Goal: Task Accomplishment & Management: Manage account settings

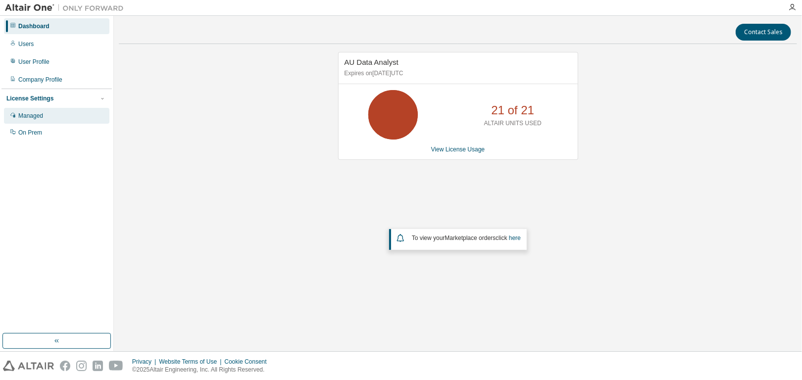
click at [42, 115] on div "Managed" at bounding box center [30, 116] width 25 height 8
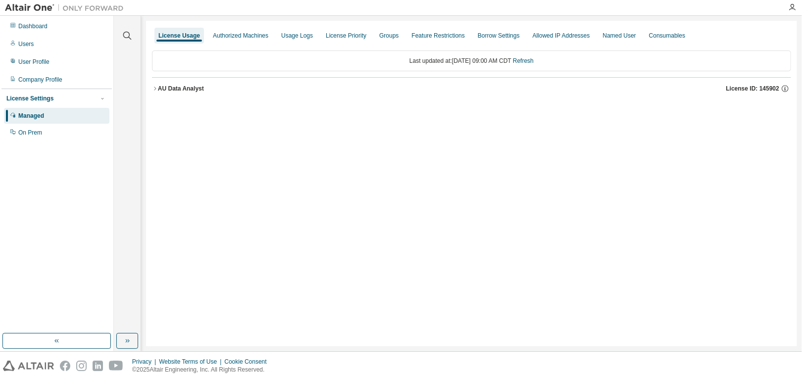
click at [155, 88] on icon "button" at bounding box center [155, 89] width 6 height 6
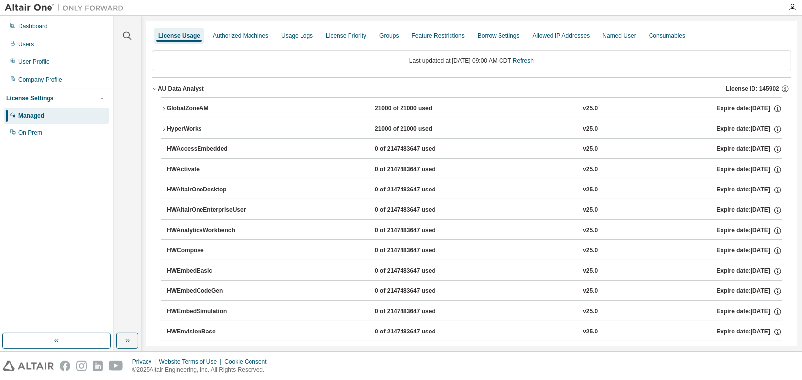
click at [183, 107] on div "GlobalZoneAM" at bounding box center [211, 108] width 89 height 9
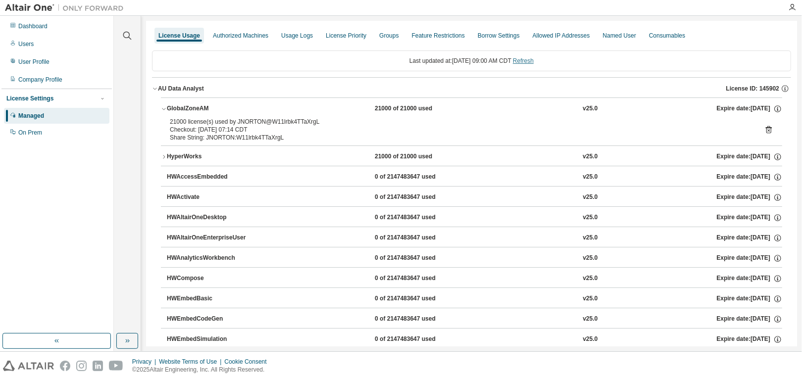
click at [534, 62] on link "Refresh" at bounding box center [523, 60] width 21 height 7
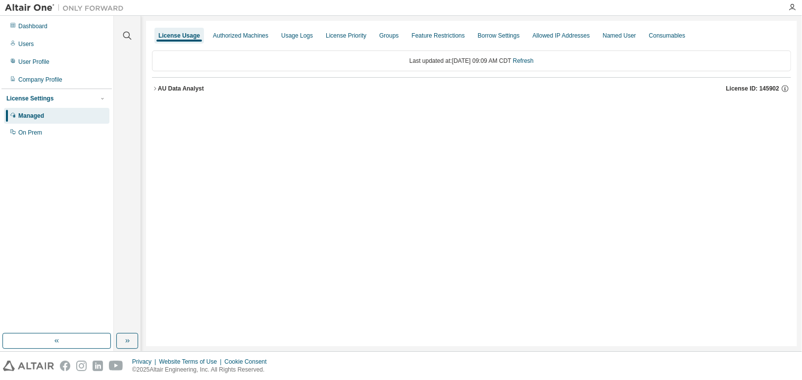
click at [155, 89] on icon "button" at bounding box center [155, 89] width 6 height 6
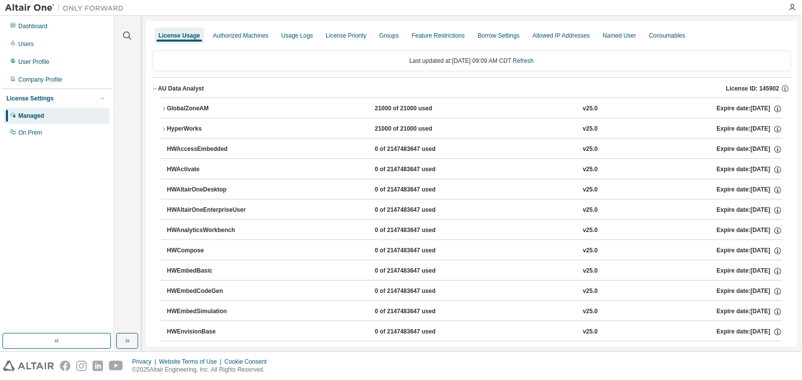
click at [163, 106] on icon "button" at bounding box center [164, 109] width 6 height 6
